Goal: Information Seeking & Learning: Learn about a topic

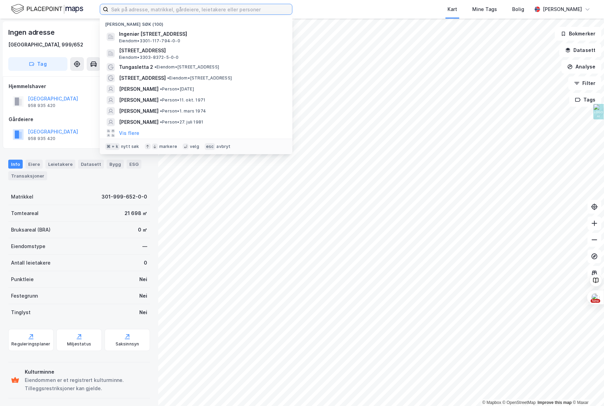
click at [140, 7] on input at bounding box center [200, 9] width 184 height 10
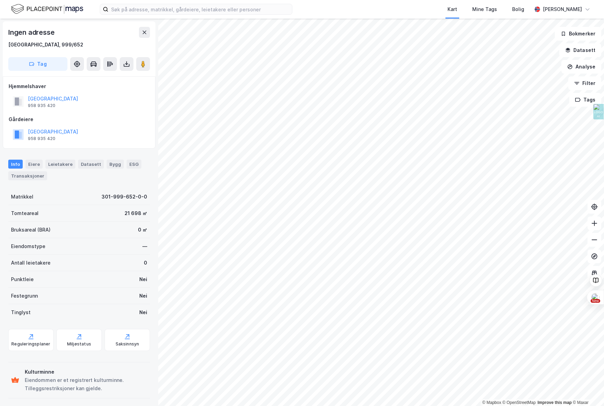
click at [59, 7] on img at bounding box center [47, 9] width 72 height 12
